Goal: Information Seeking & Learning: Learn about a topic

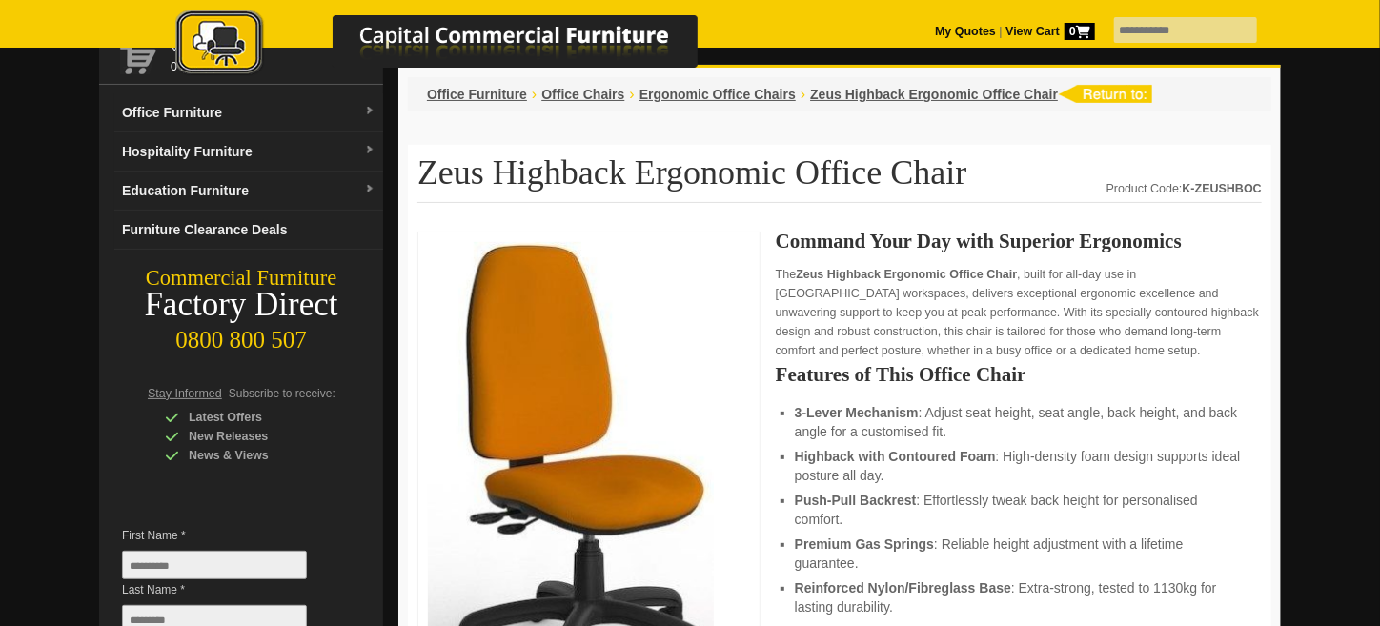
scroll to position [94, 0]
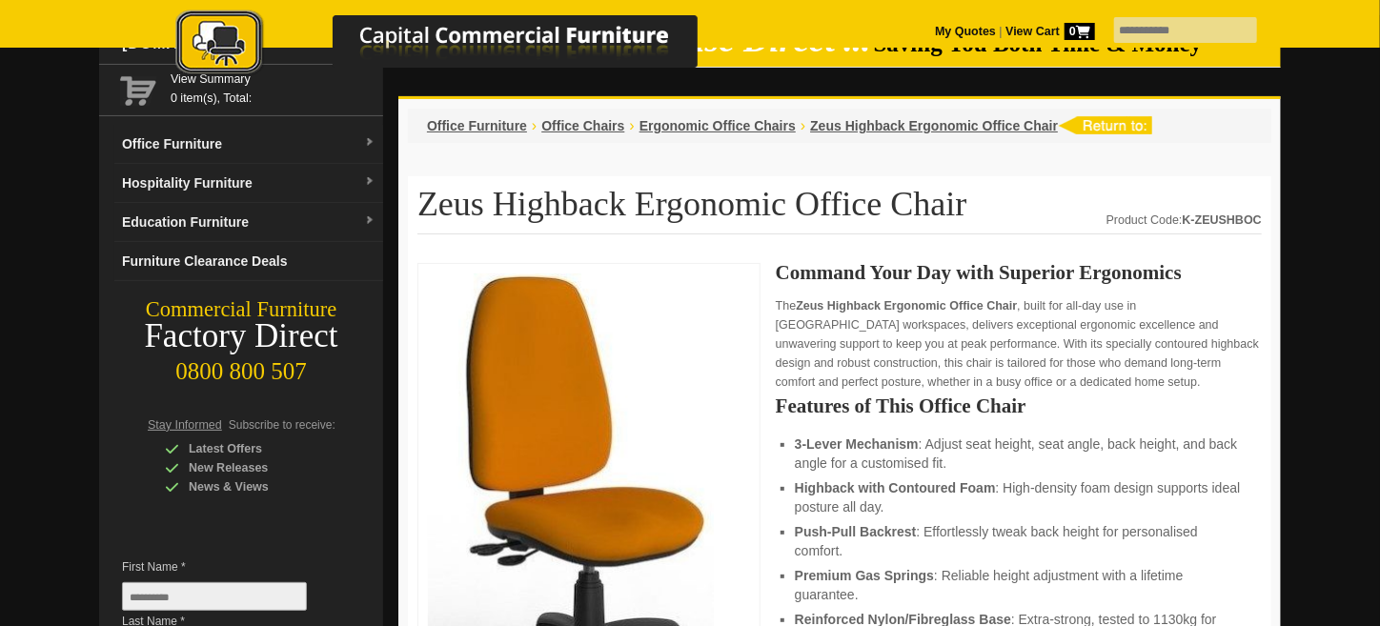
click at [528, 348] on img at bounding box center [571, 503] width 286 height 460
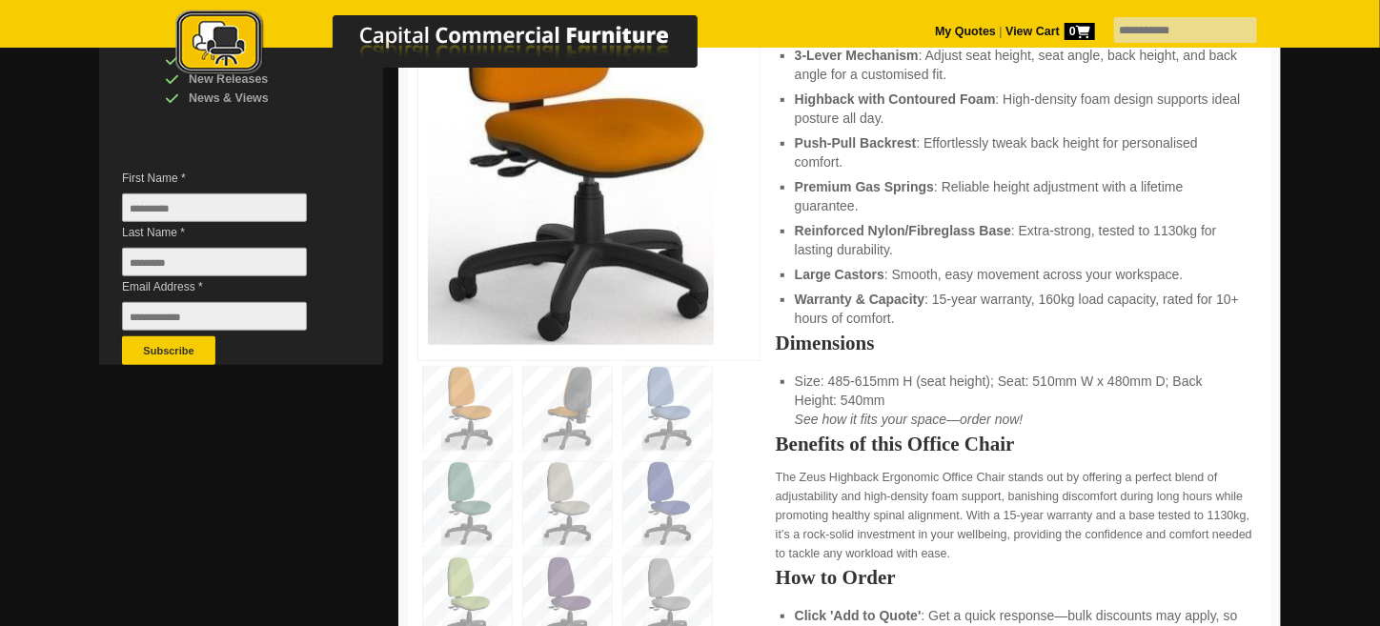
scroll to position [476, 0]
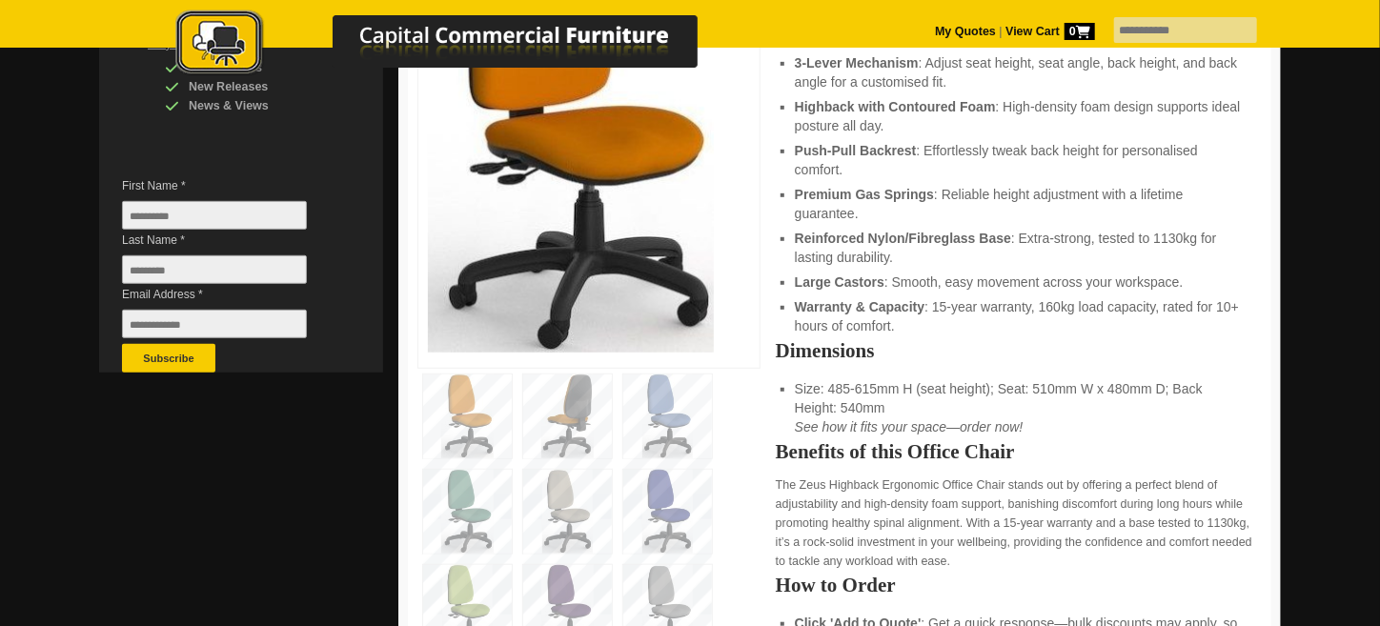
click at [610, 443] on oncord-gallery at bounding box center [588, 512] width 343 height 286
click at [588, 433] on img at bounding box center [567, 417] width 89 height 84
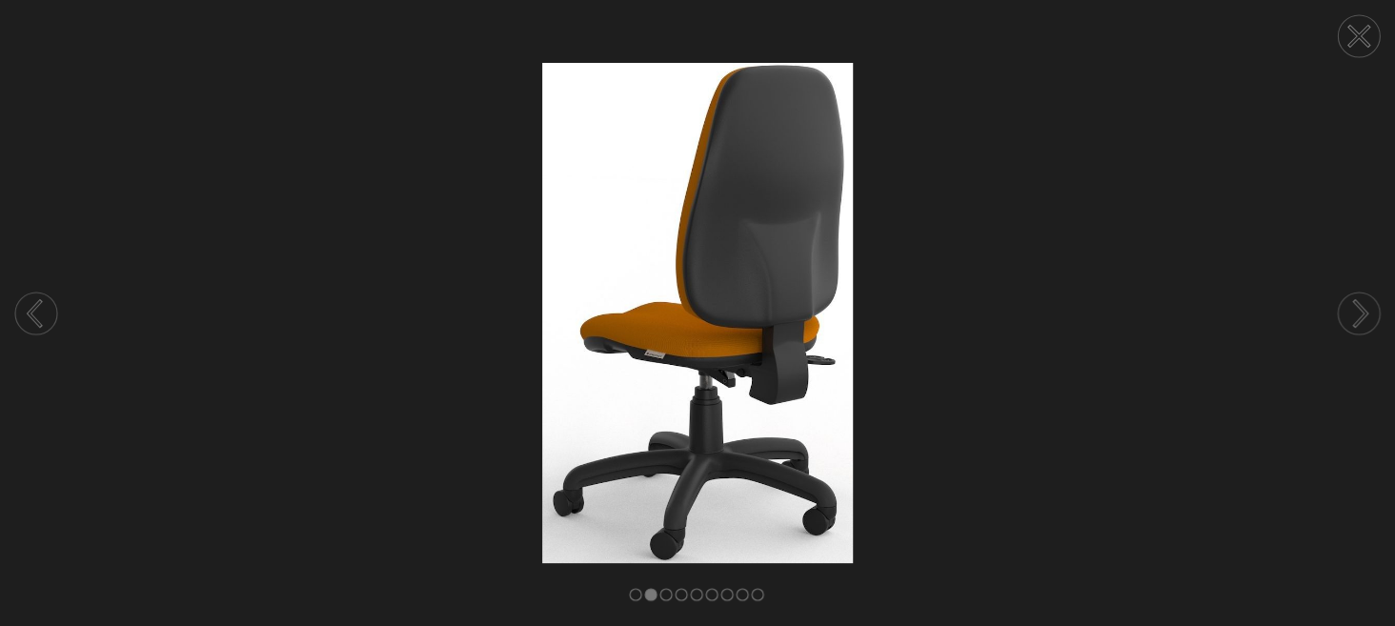
click at [723, 395] on img at bounding box center [697, 313] width 1395 height 501
click at [1338, 311] on circle at bounding box center [1359, 314] width 42 height 42
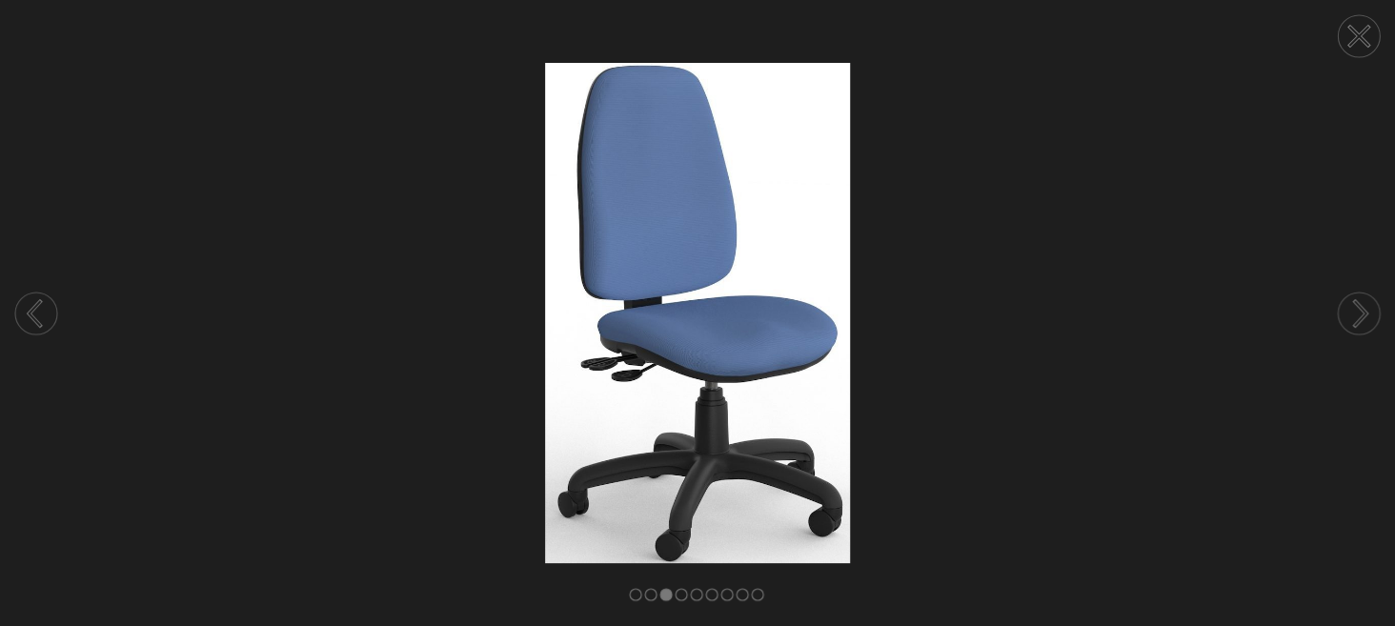
click at [1338, 313] on circle at bounding box center [1359, 314] width 42 height 42
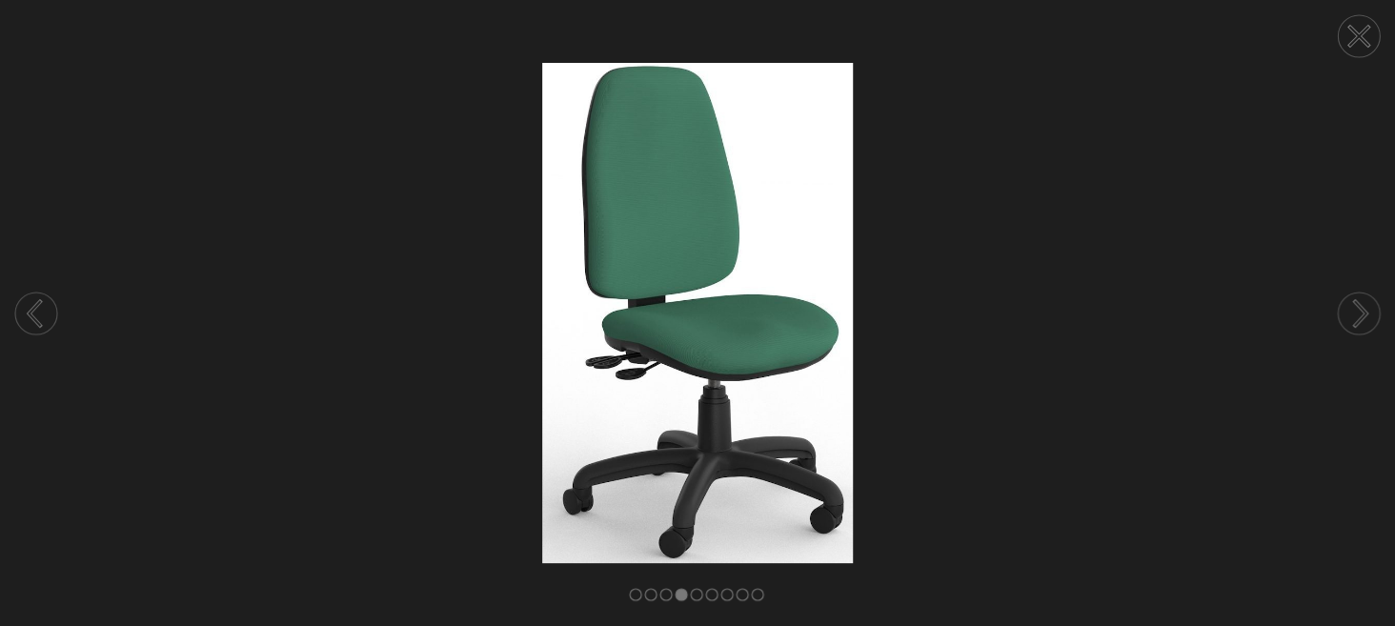
click at [1337, 314] on icon at bounding box center [1359, 313] width 72 height 101
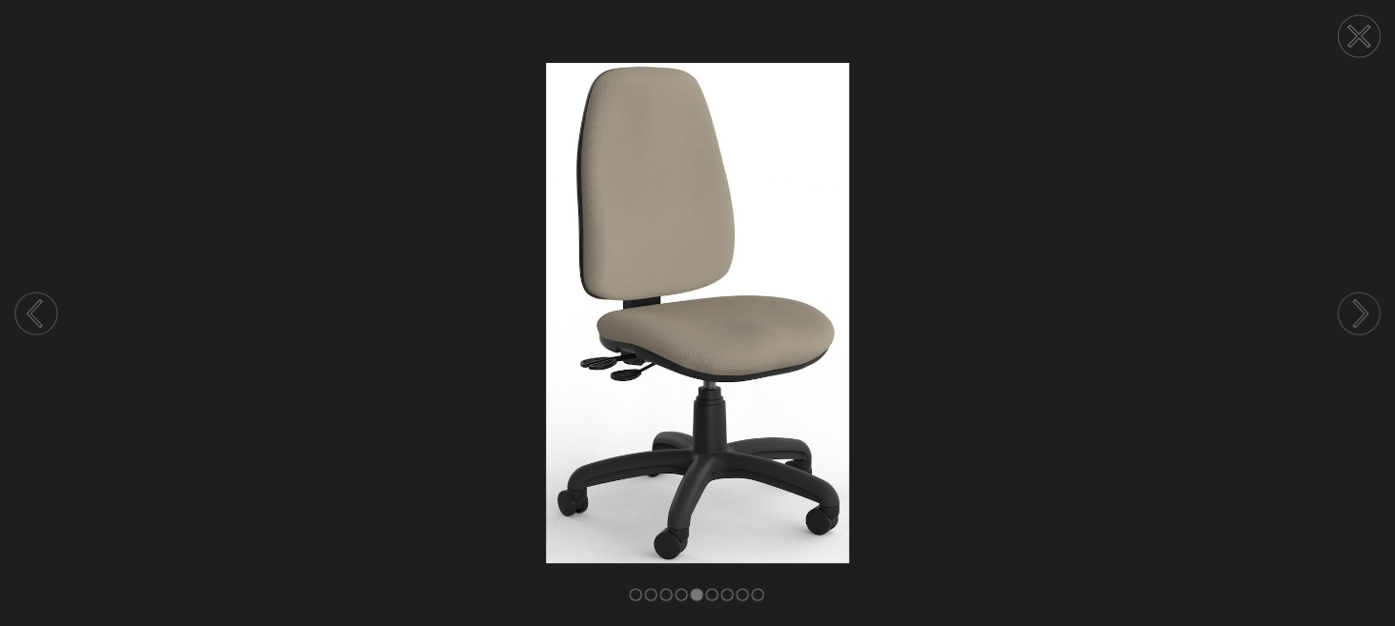
click at [42, 308] on circle at bounding box center [36, 314] width 42 height 42
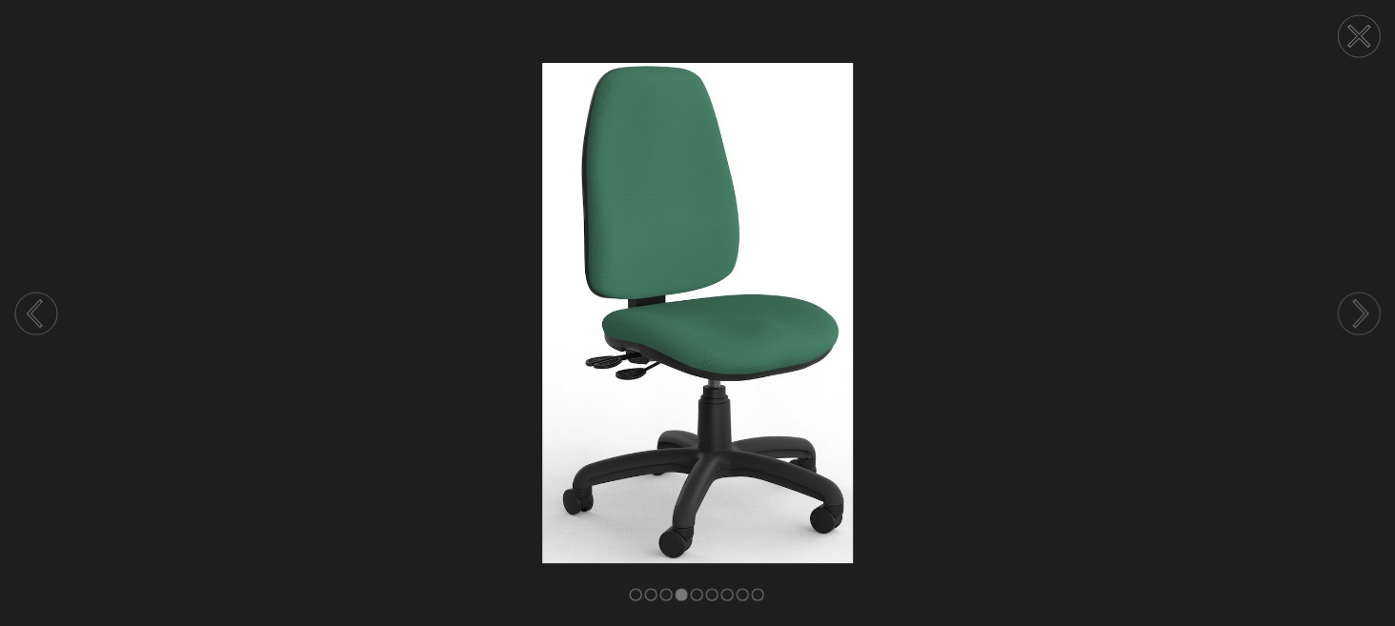
click at [713, 399] on img at bounding box center [697, 313] width 1395 height 501
drag, startPoint x: 715, startPoint y: 317, endPoint x: 567, endPoint y: 259, distance: 158.7
click at [560, 256] on img at bounding box center [697, 313] width 1395 height 501
click at [1357, 320] on icon at bounding box center [1360, 313] width 11 height 24
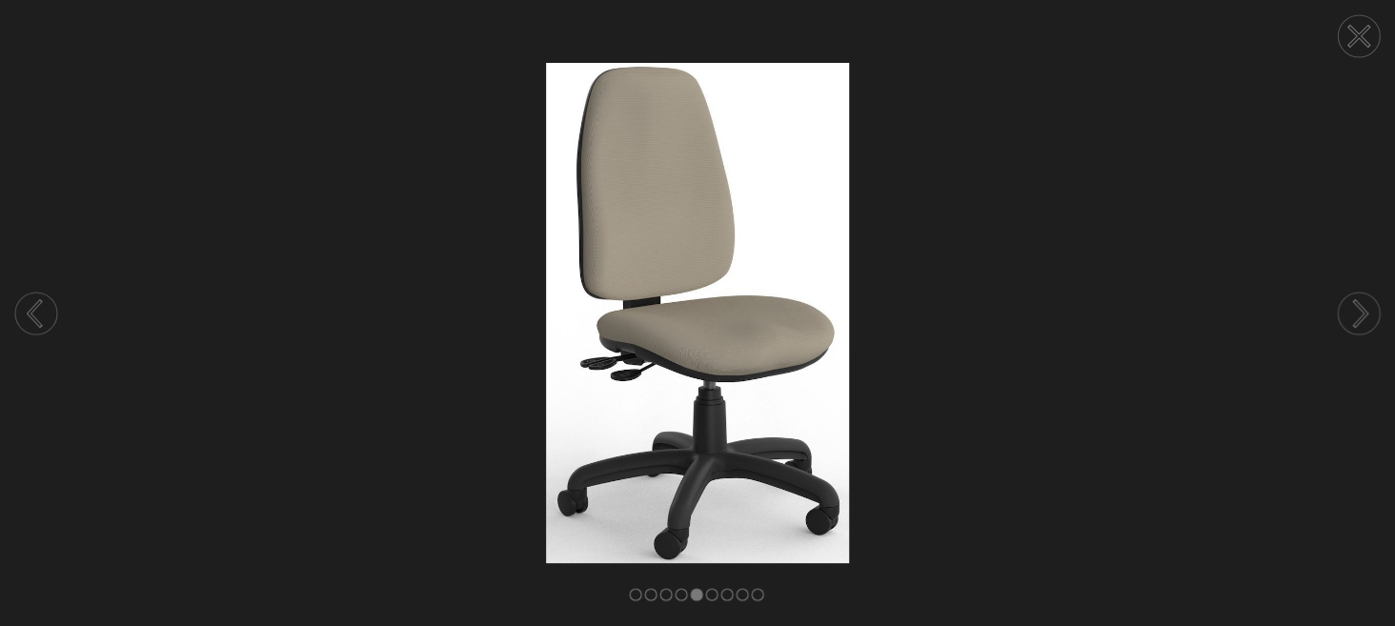
click at [1350, 320] on circle at bounding box center [1359, 314] width 42 height 42
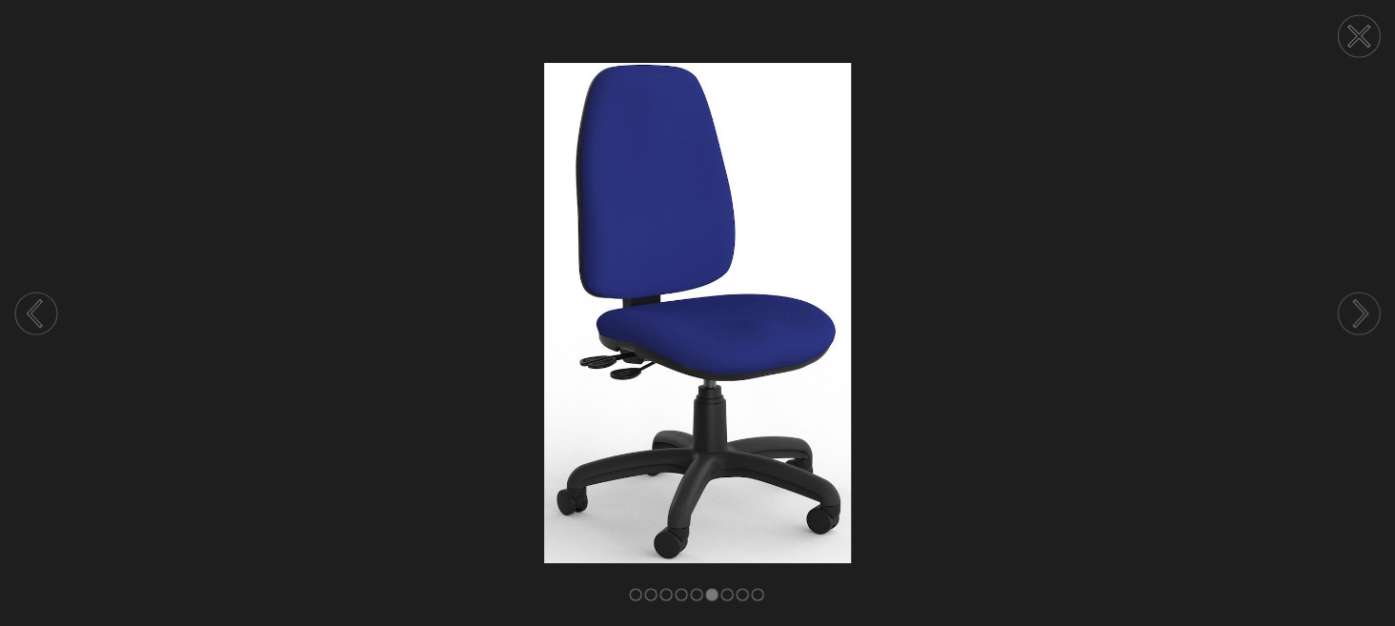
click at [1348, 320] on circle at bounding box center [1359, 314] width 42 height 42
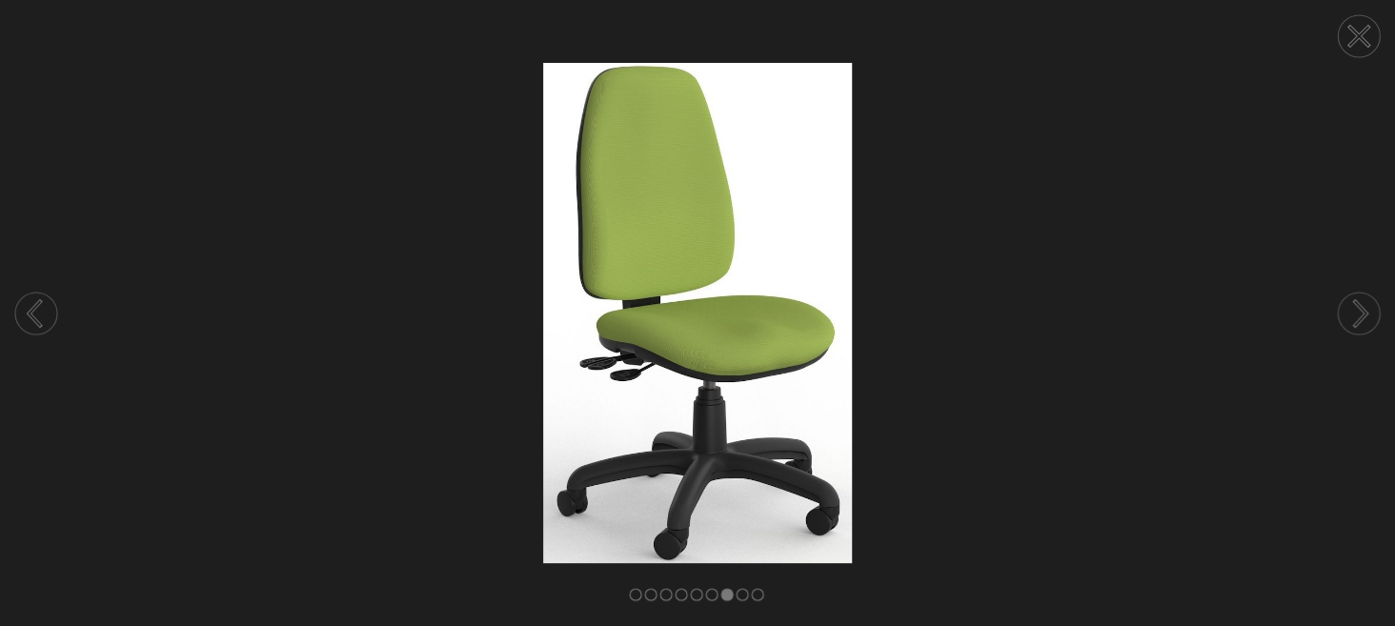
click at [1347, 321] on circle at bounding box center [1359, 314] width 42 height 42
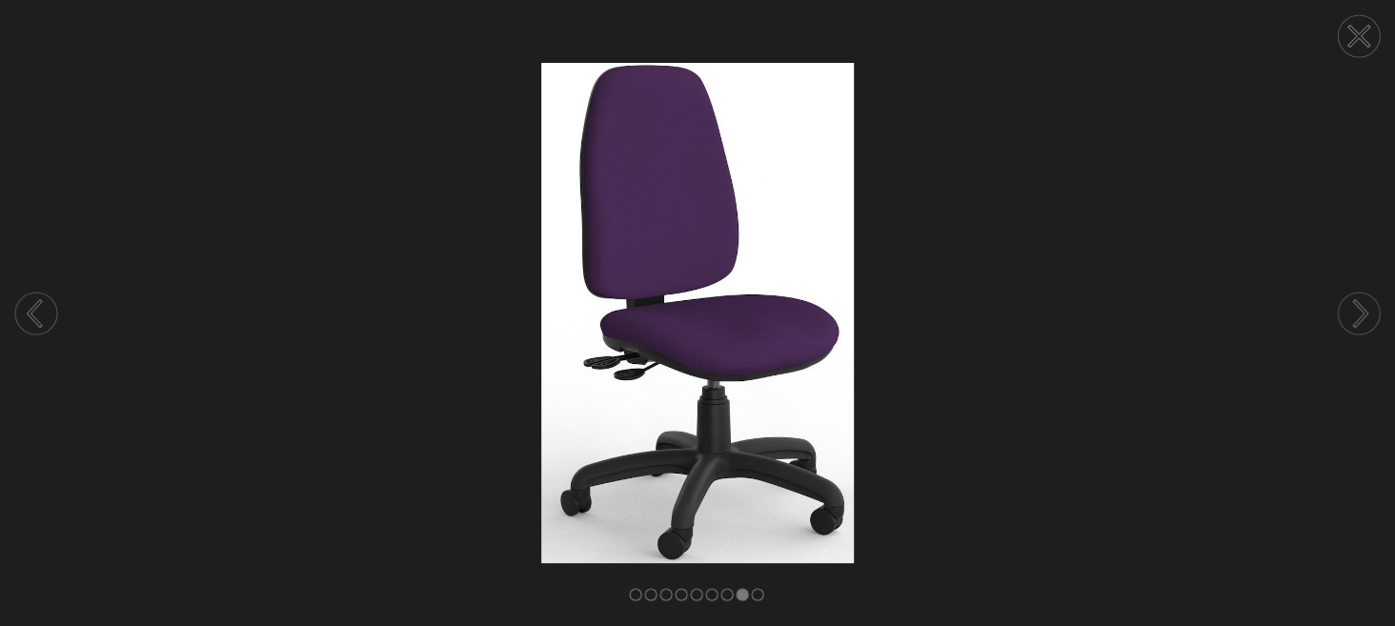
click at [1347, 323] on circle at bounding box center [1359, 314] width 42 height 42
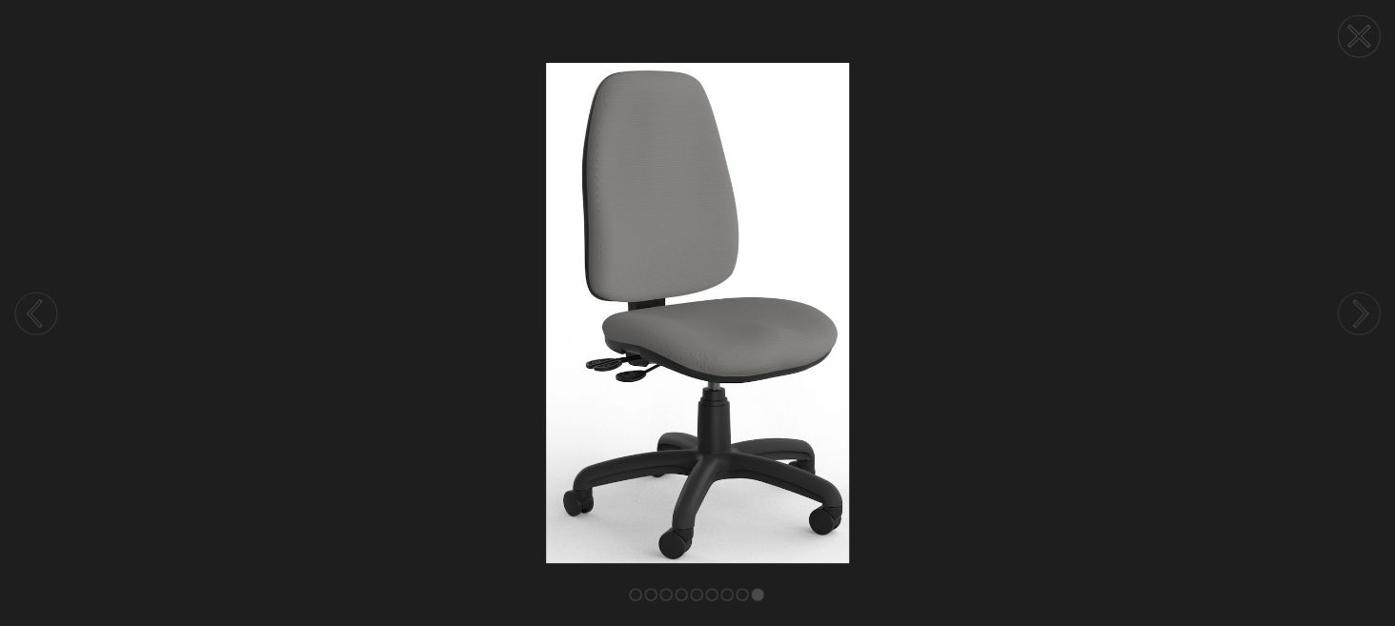
click at [1347, 323] on circle at bounding box center [1359, 314] width 42 height 42
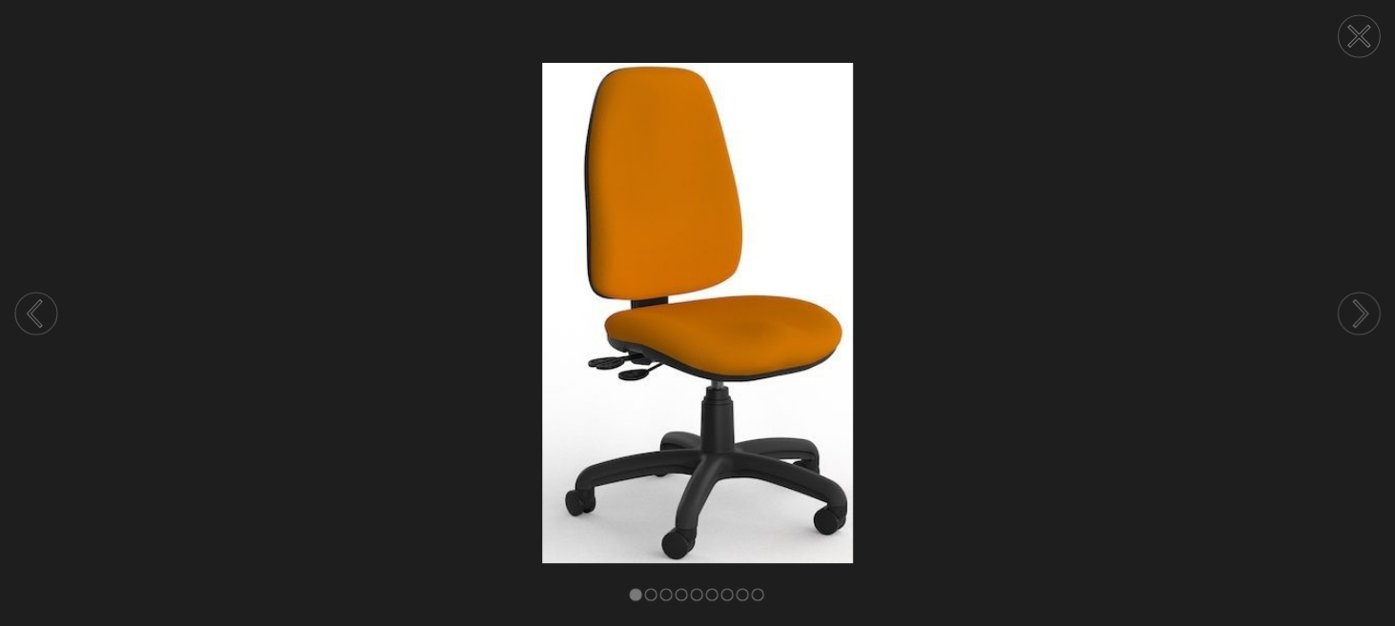
click at [1347, 323] on circle at bounding box center [1359, 314] width 42 height 42
